Goal: Register for event/course

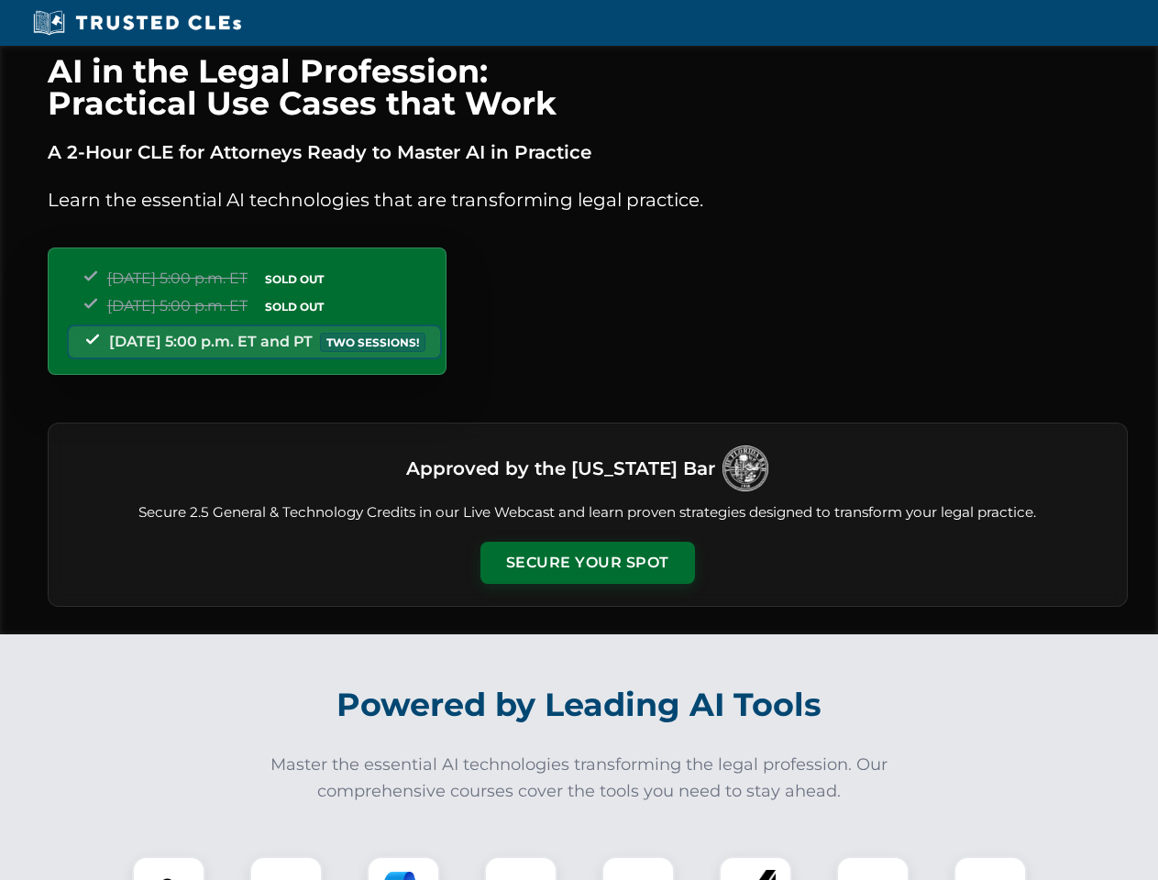
click at [587, 563] on button "Secure Your Spot" at bounding box center [587, 563] width 215 height 42
click at [169, 868] on img at bounding box center [168, 892] width 53 height 53
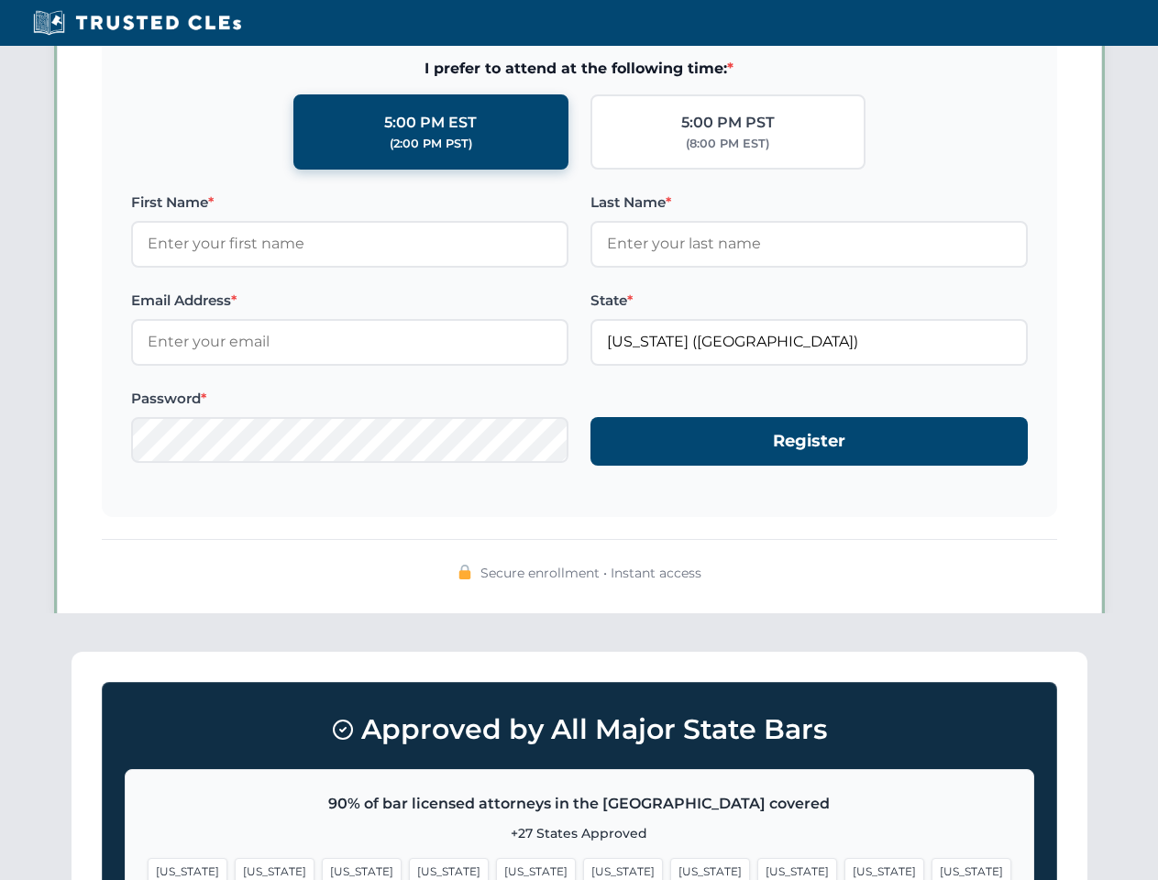
click at [670, 868] on span "[US_STATE]" at bounding box center [710, 871] width 80 height 27
click at [844, 868] on span "[US_STATE]" at bounding box center [884, 871] width 80 height 27
